Goal: Information Seeking & Learning: Learn about a topic

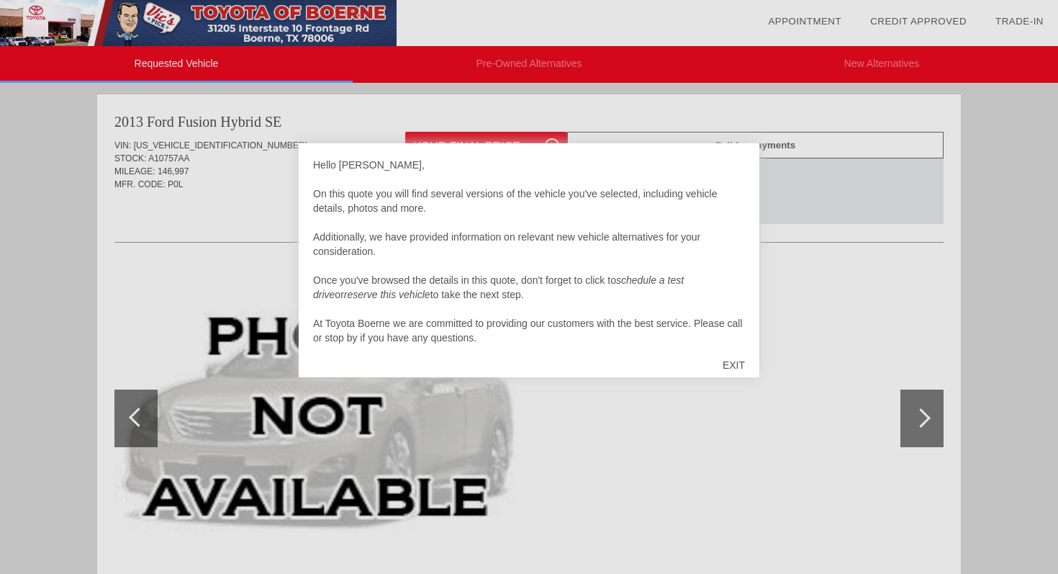
click at [725, 363] on div "EXIT" at bounding box center [733, 364] width 51 height 43
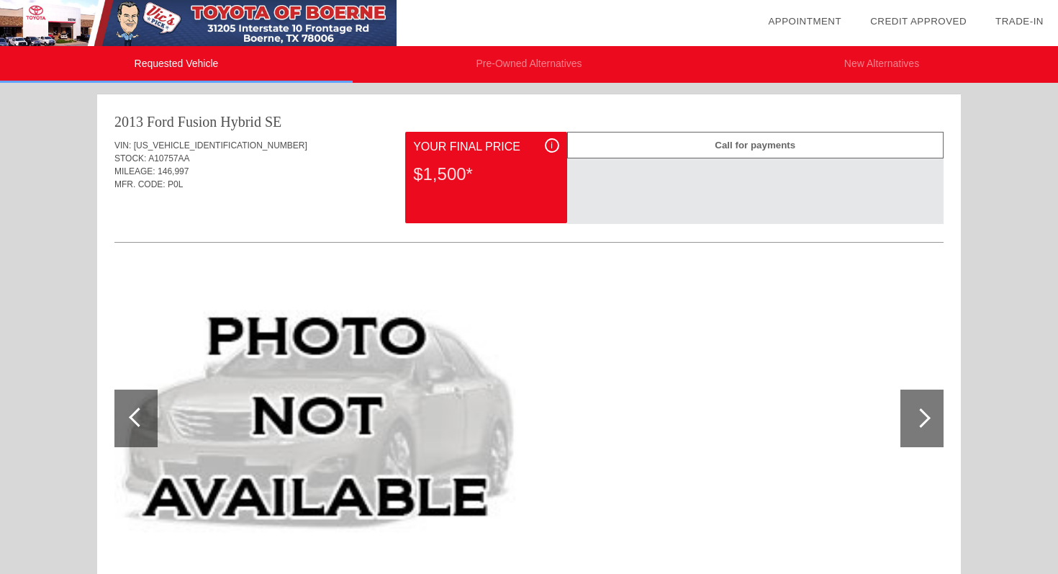
click at [924, 409] on div at bounding box center [921, 418] width 43 height 58
click at [479, 162] on div "$1,500*" at bounding box center [485, 173] width 145 height 37
click at [553, 147] on div "i" at bounding box center [552, 145] width 14 height 14
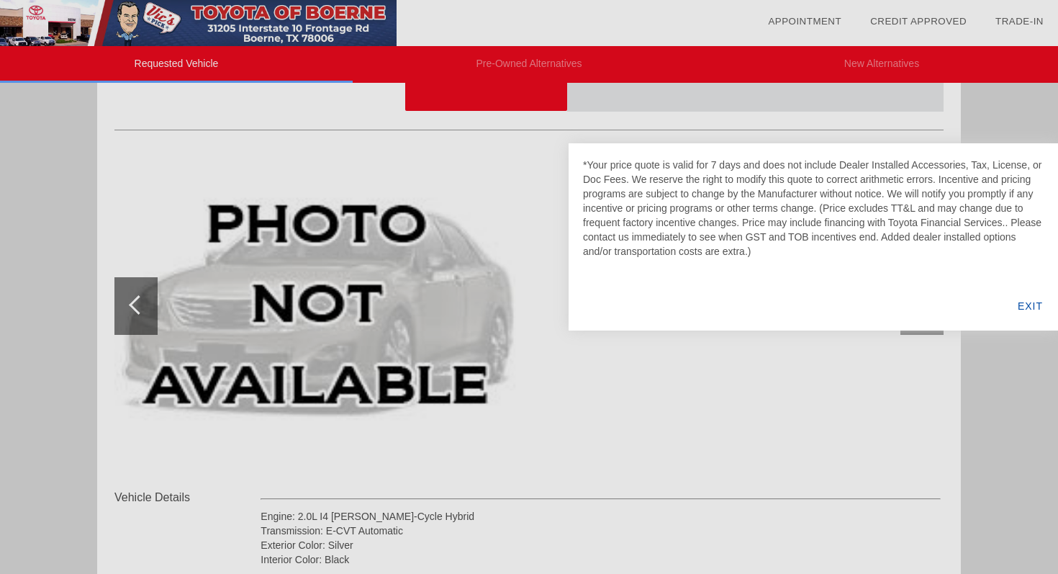
click at [938, 426] on div at bounding box center [529, 287] width 1058 height 574
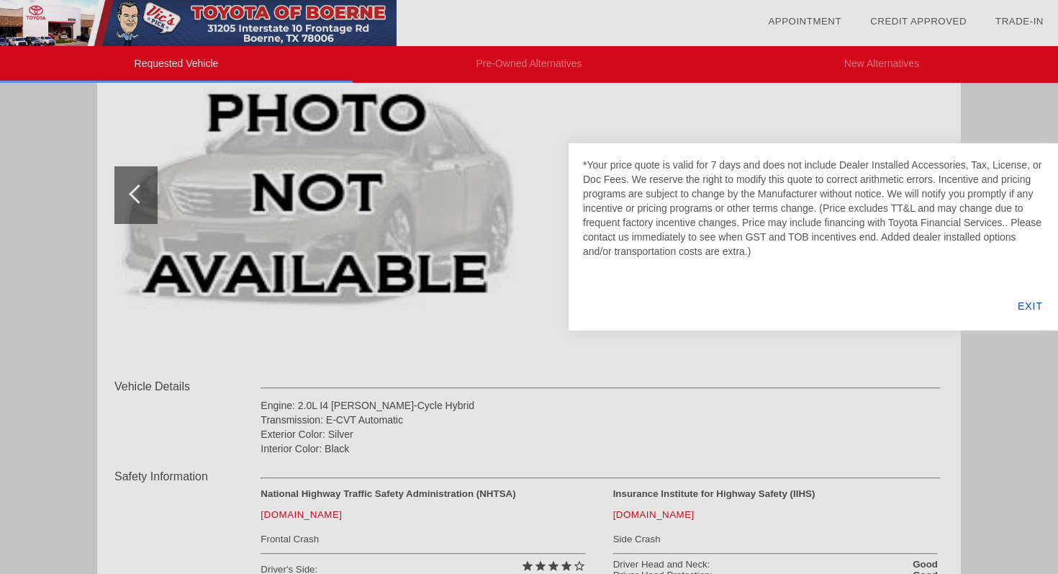
scroll to position [394, 0]
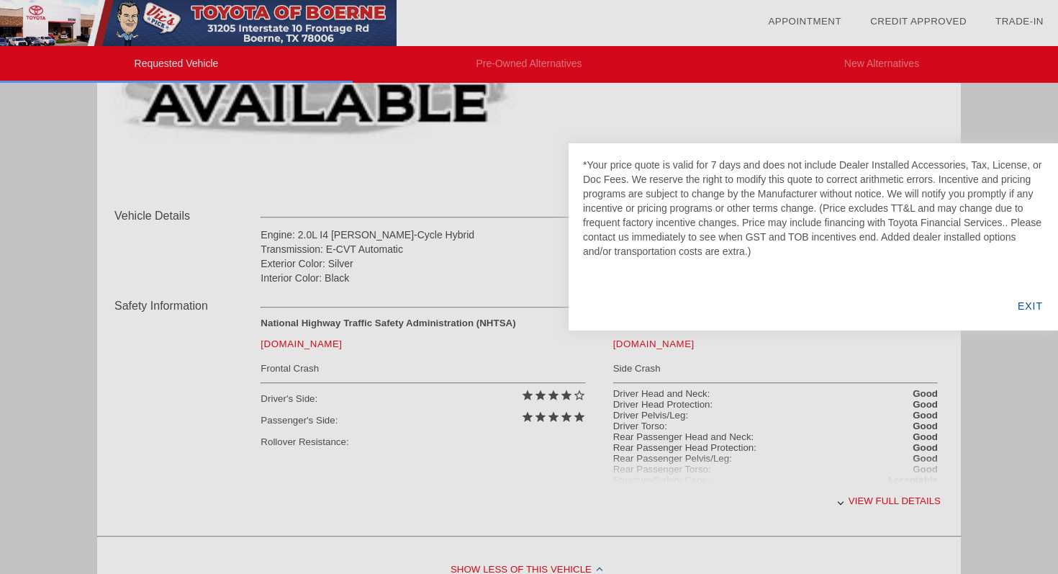
click at [1030, 297] on div "EXIT" at bounding box center [1029, 305] width 55 height 49
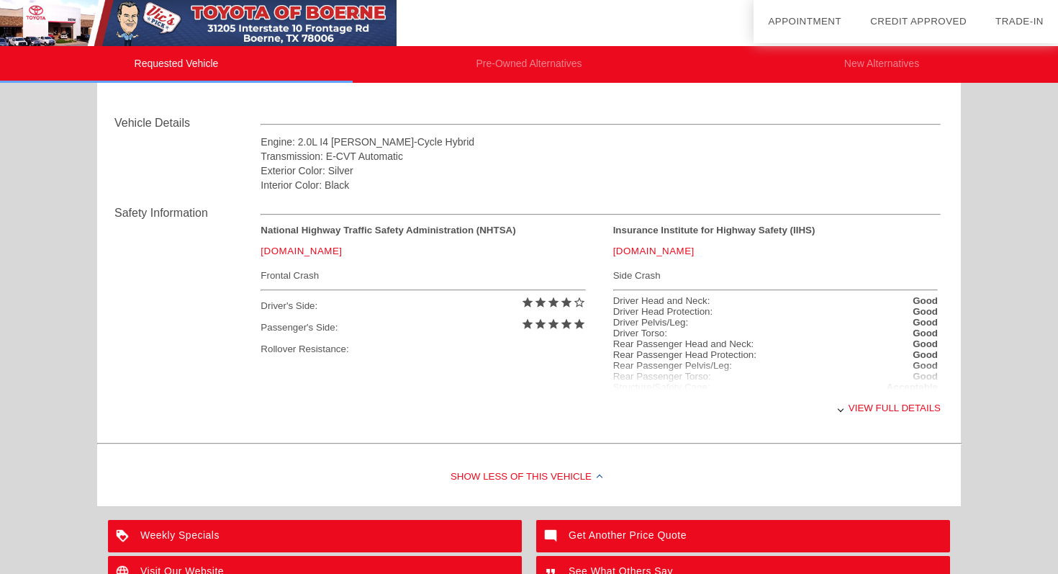
scroll to position [658, 0]
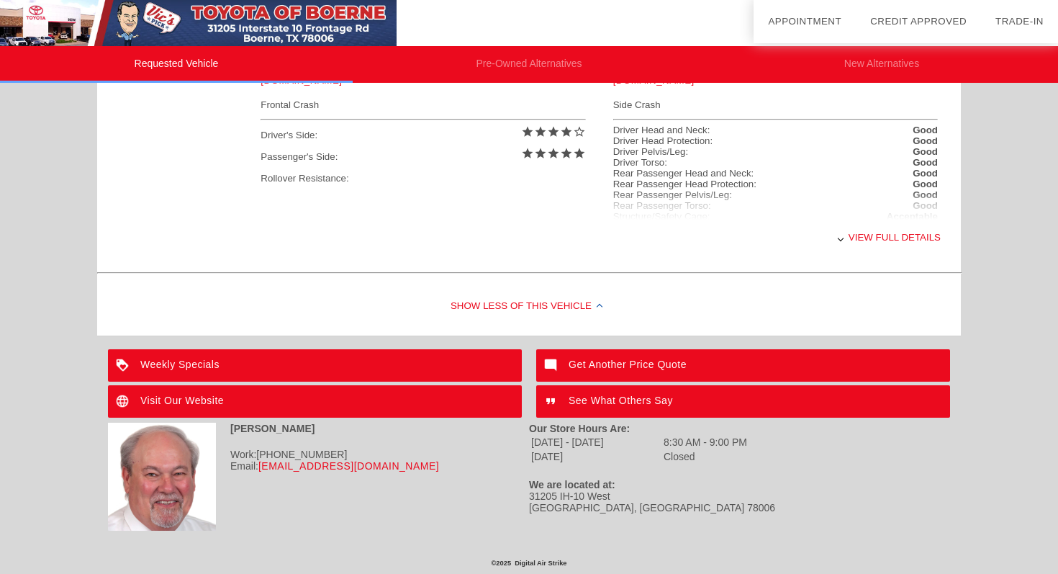
click at [335, 373] on div "Weekly Specials" at bounding box center [315, 365] width 414 height 32
